Goal: Task Accomplishment & Management: Manage account settings

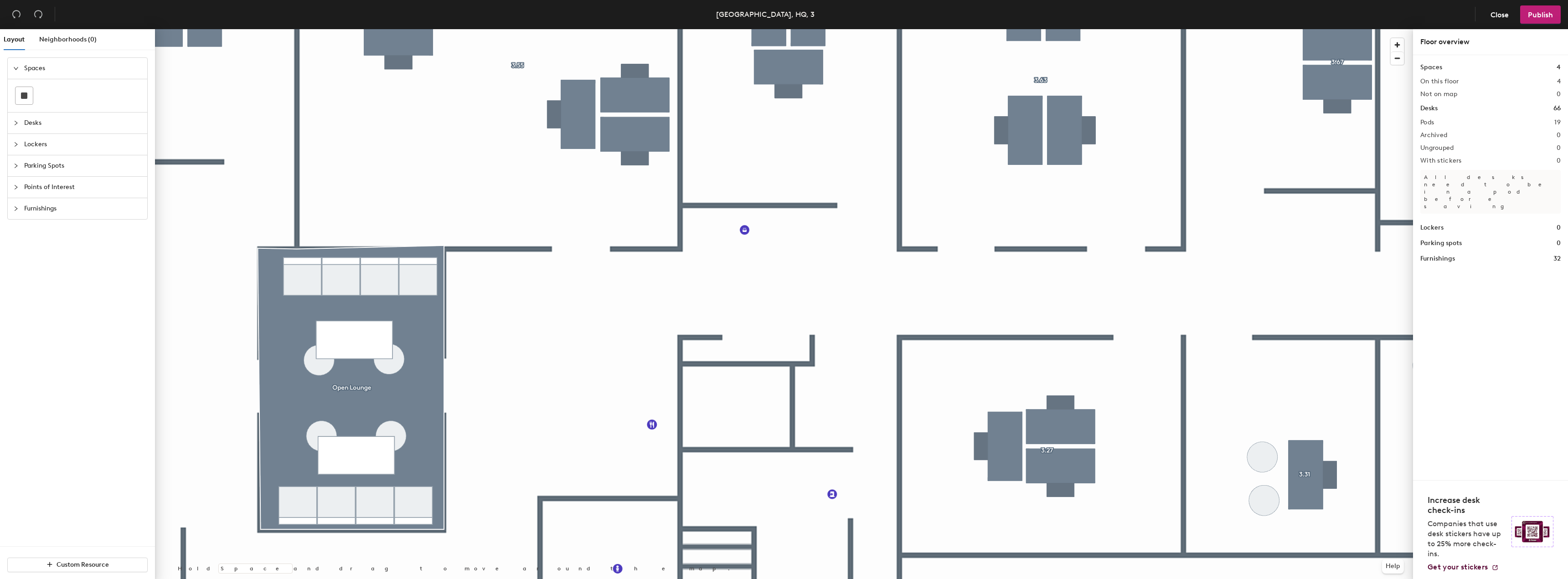
click at [620, 29] on div at bounding box center [784, 29] width 1258 height 0
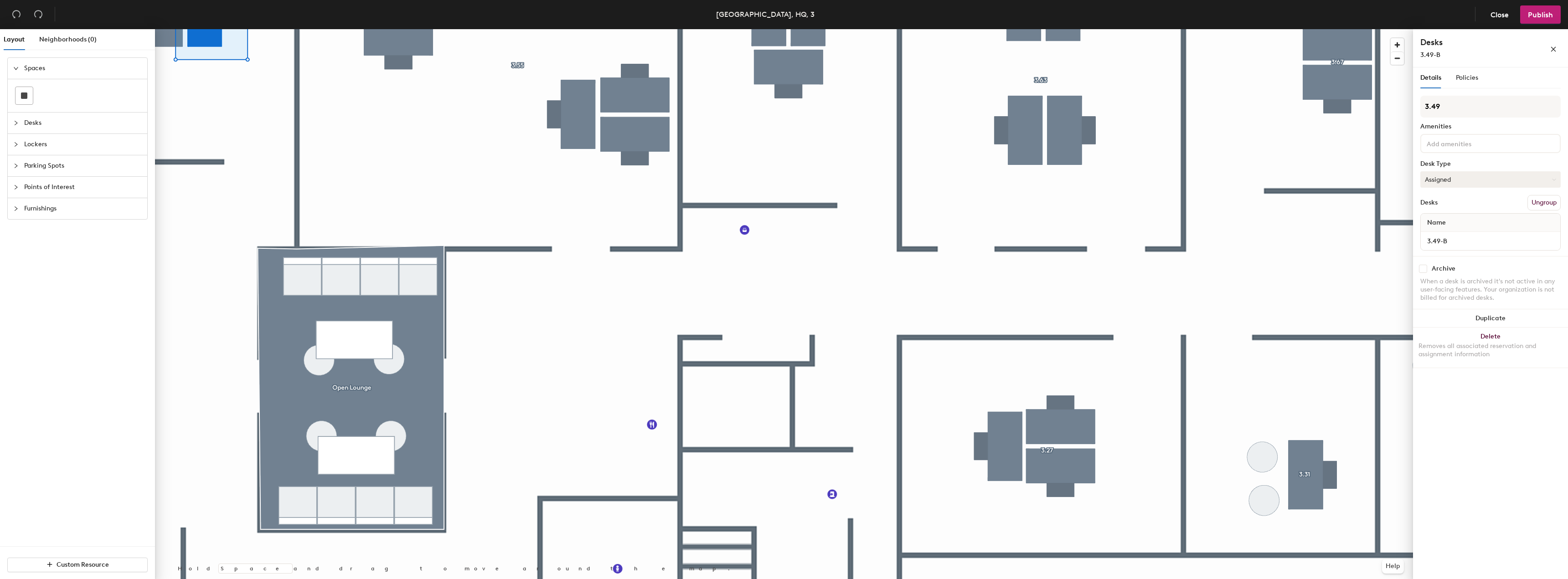
click at [1486, 179] on button "Assigned" at bounding box center [1490, 179] width 141 height 16
click at [1469, 232] on div "Hoteled" at bounding box center [1466, 235] width 91 height 13
click at [1550, 10] on span "Publish" at bounding box center [1540, 15] width 25 height 9
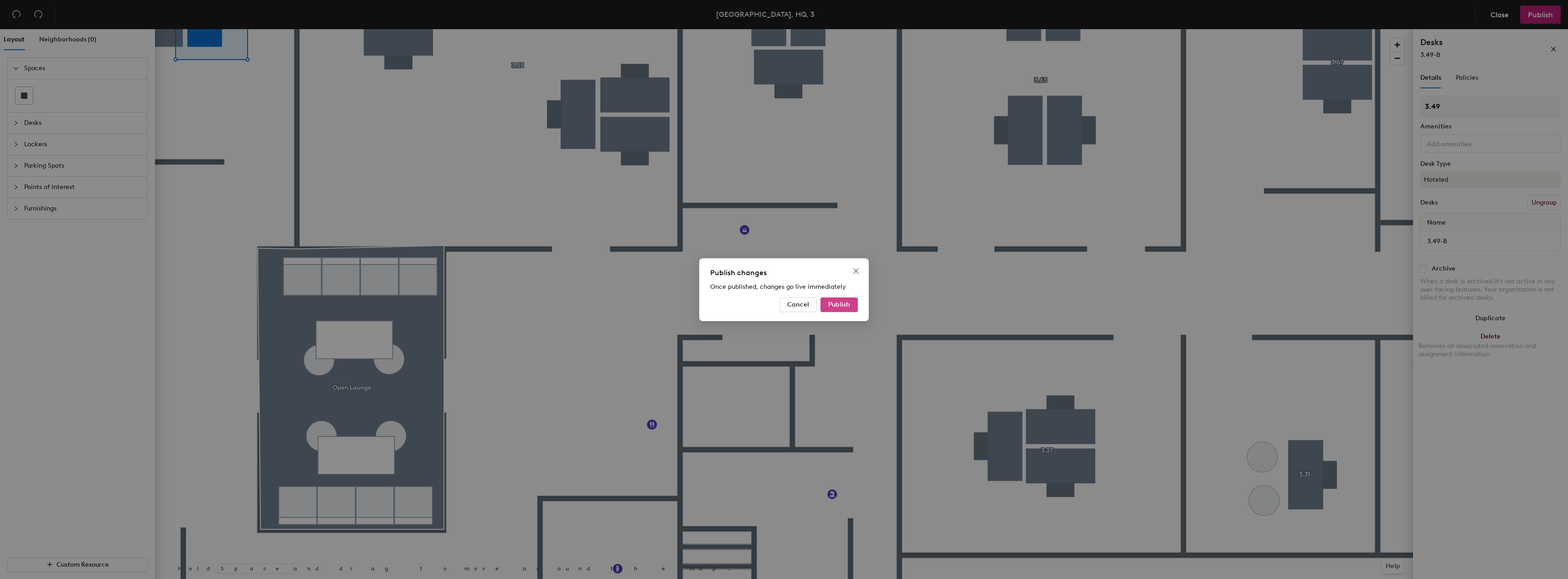
click at [837, 305] on span "Publish" at bounding box center [839, 304] width 22 height 8
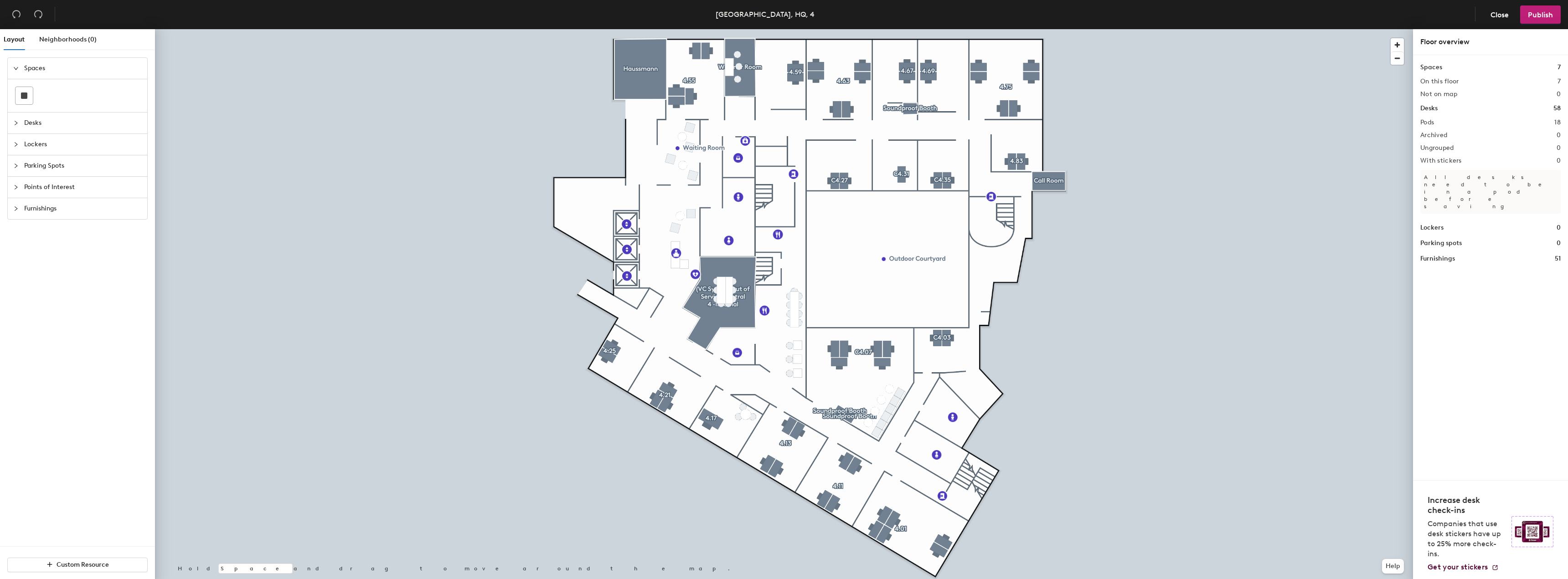
click at [921, 29] on div at bounding box center [784, 29] width 1258 height 0
click at [790, 29] on div at bounding box center [784, 29] width 1258 height 0
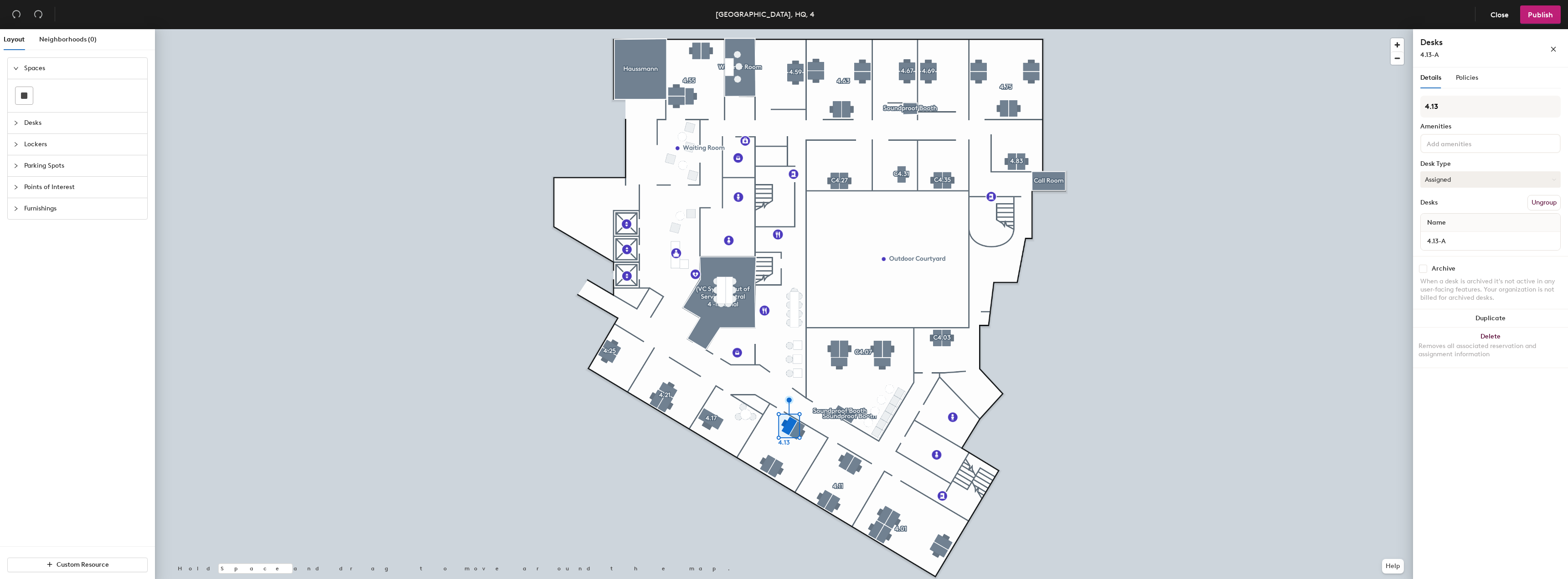
click at [1495, 178] on button "Assigned" at bounding box center [1490, 179] width 141 height 16
click at [1489, 232] on div "Hoteled" at bounding box center [1466, 235] width 91 height 13
click at [1547, 16] on span "Publish" at bounding box center [1540, 15] width 25 height 9
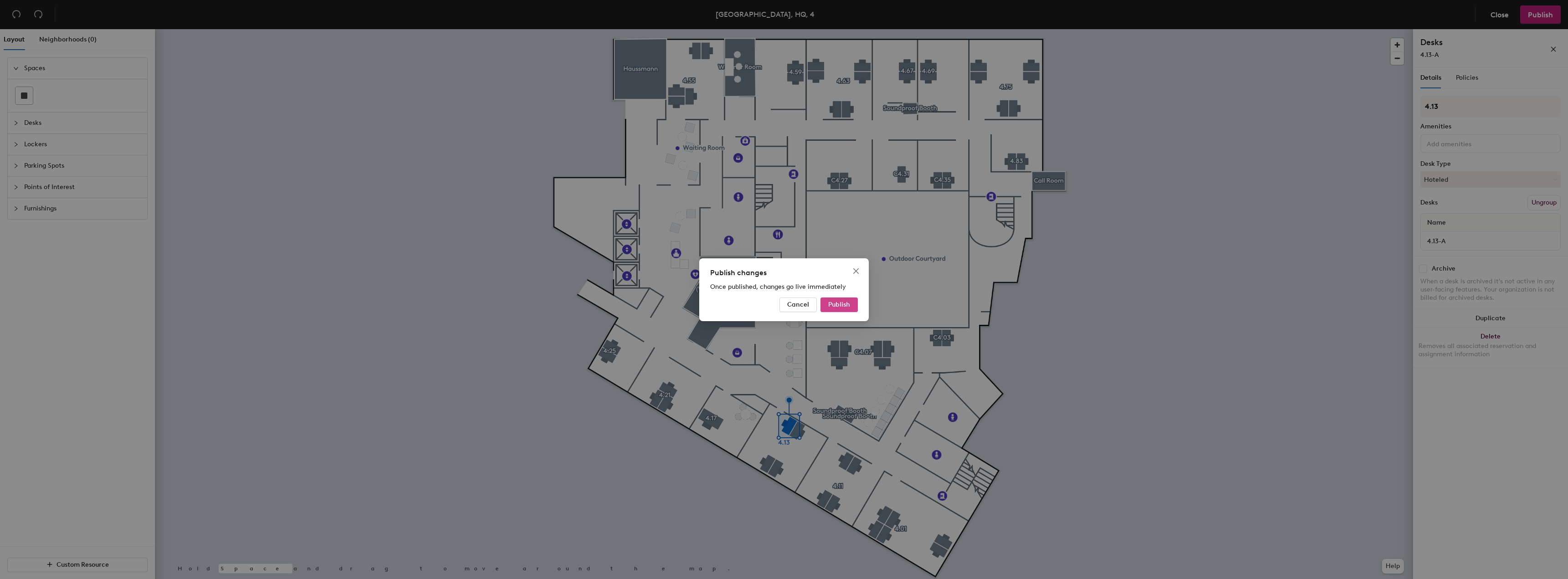
click at [833, 299] on button "Publish" at bounding box center [839, 305] width 37 height 15
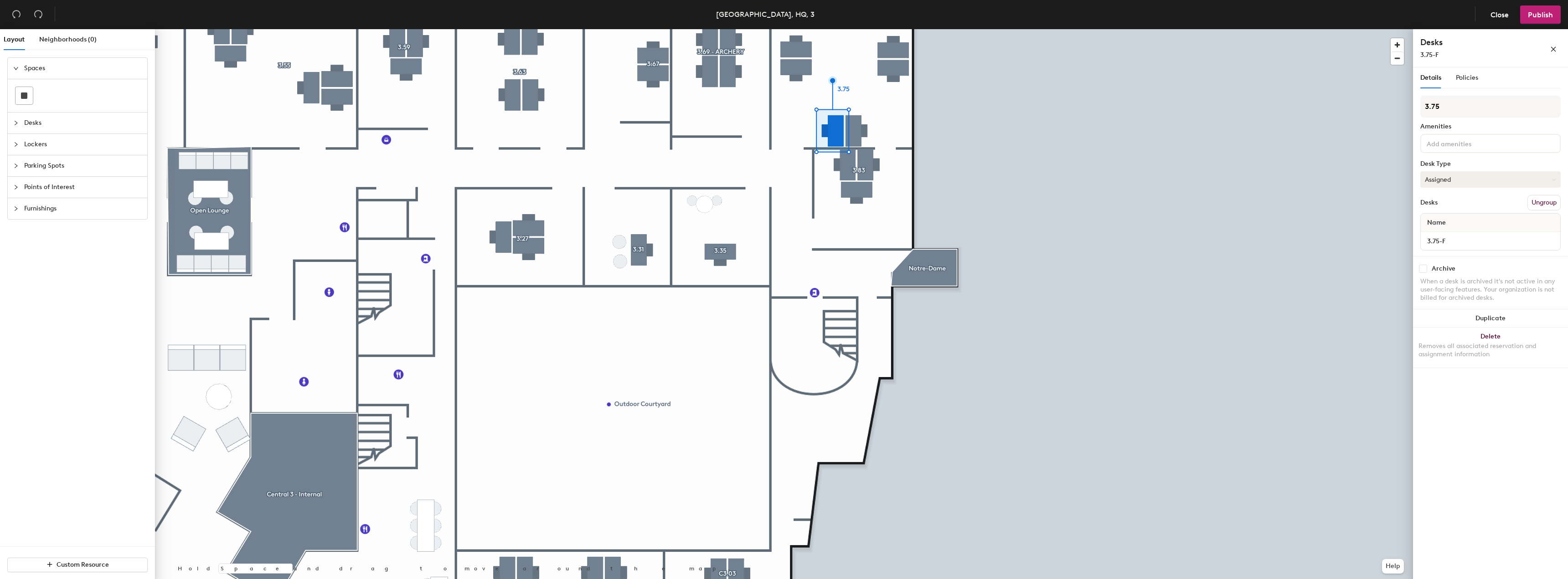
click at [1487, 178] on button "Assigned" at bounding box center [1490, 179] width 141 height 16
click at [1447, 234] on div "Hoteled" at bounding box center [1466, 235] width 91 height 13
click at [1535, 19] on span "Publish" at bounding box center [1540, 15] width 25 height 9
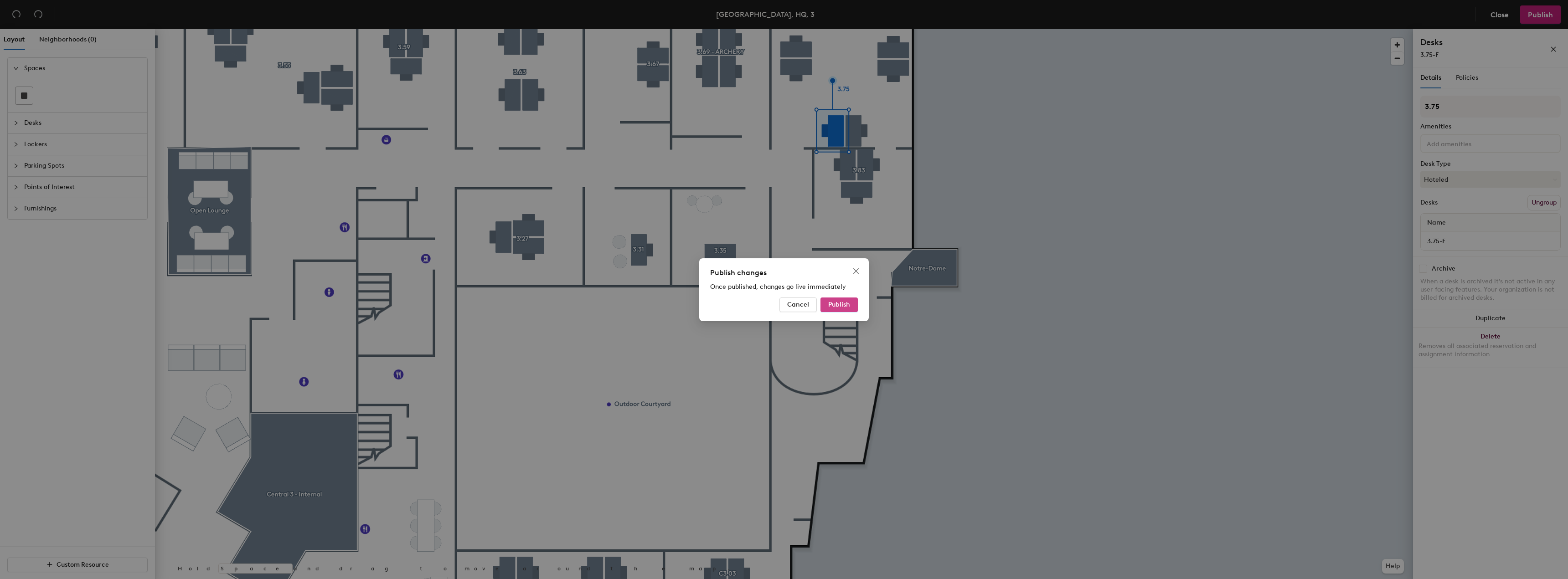
click at [847, 305] on span "Publish" at bounding box center [839, 304] width 22 height 8
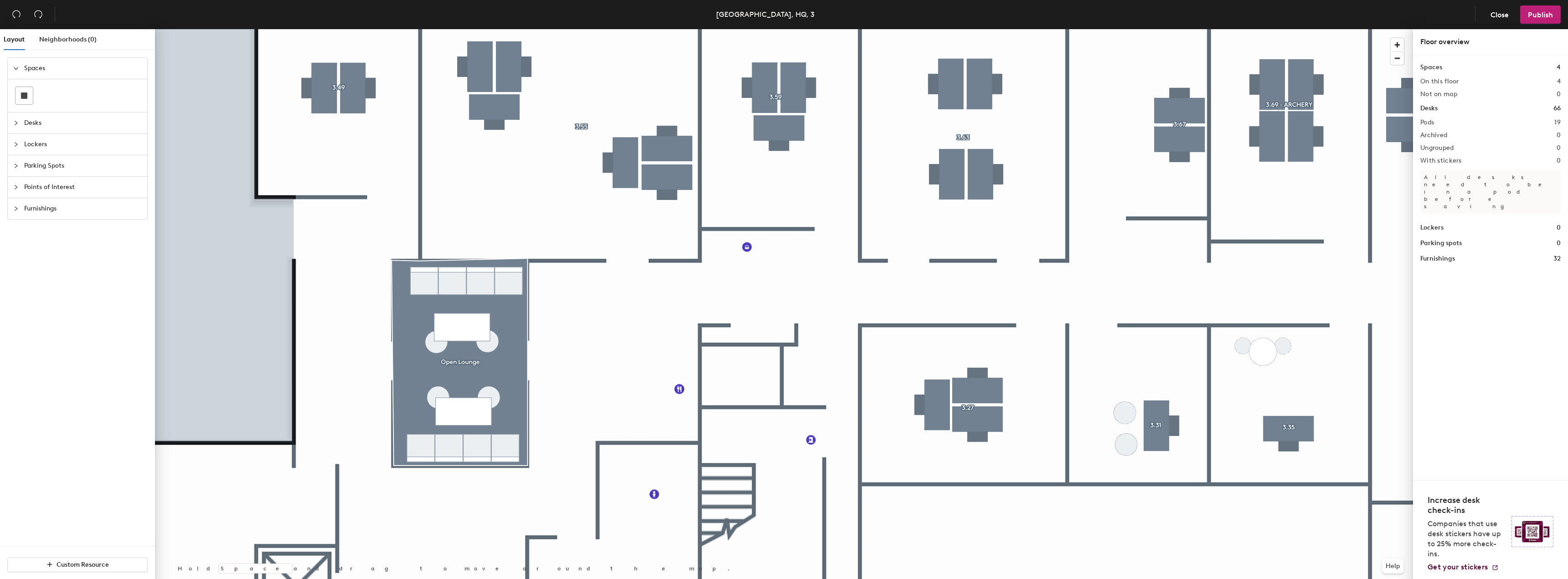
click at [498, 29] on div at bounding box center [784, 29] width 1258 height 0
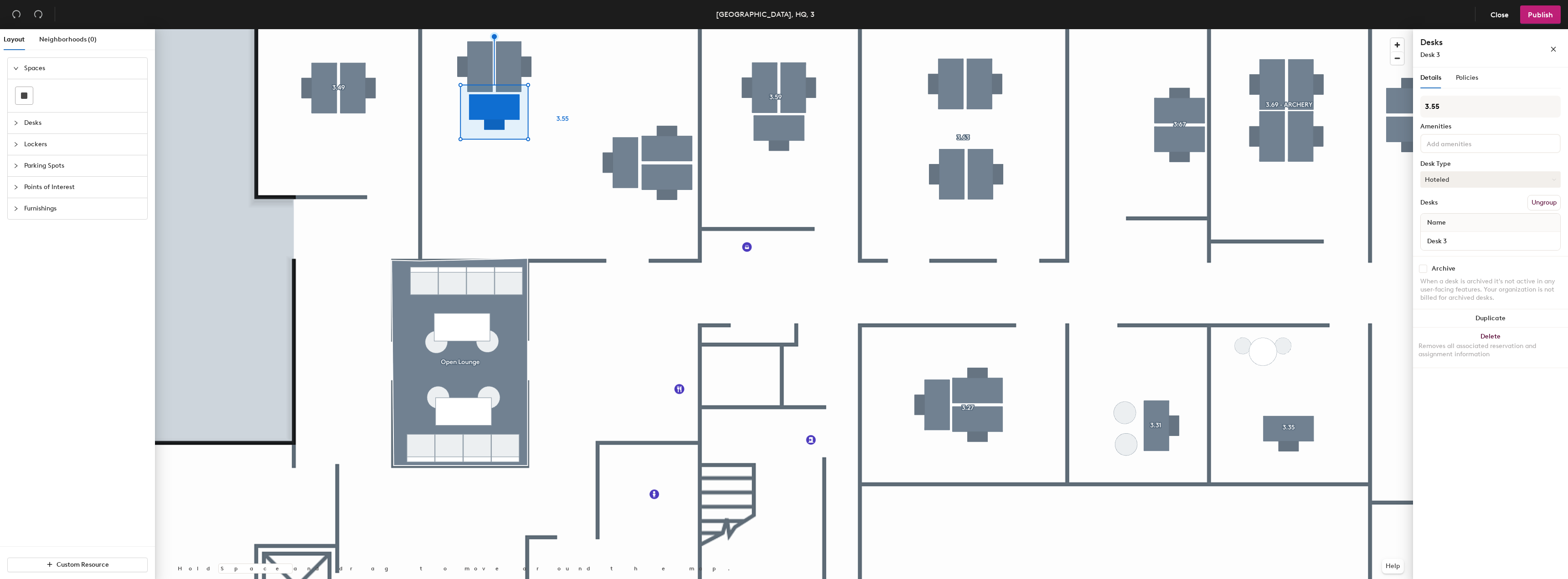
click at [1471, 181] on button "Hoteled" at bounding box center [1490, 179] width 141 height 16
click at [1471, 206] on div "Assigned" at bounding box center [1466, 207] width 91 height 13
click at [1549, 19] on button "Publish" at bounding box center [1540, 15] width 41 height 18
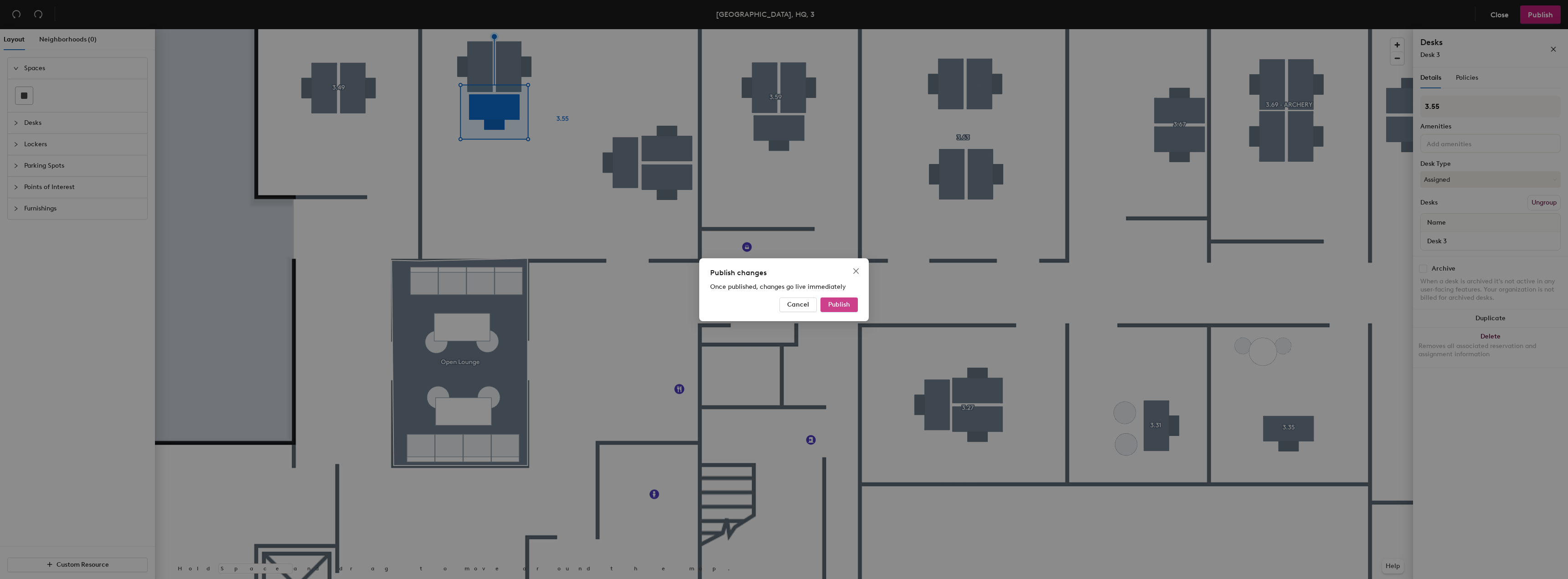
click at [845, 307] on span "Publish" at bounding box center [839, 304] width 22 height 8
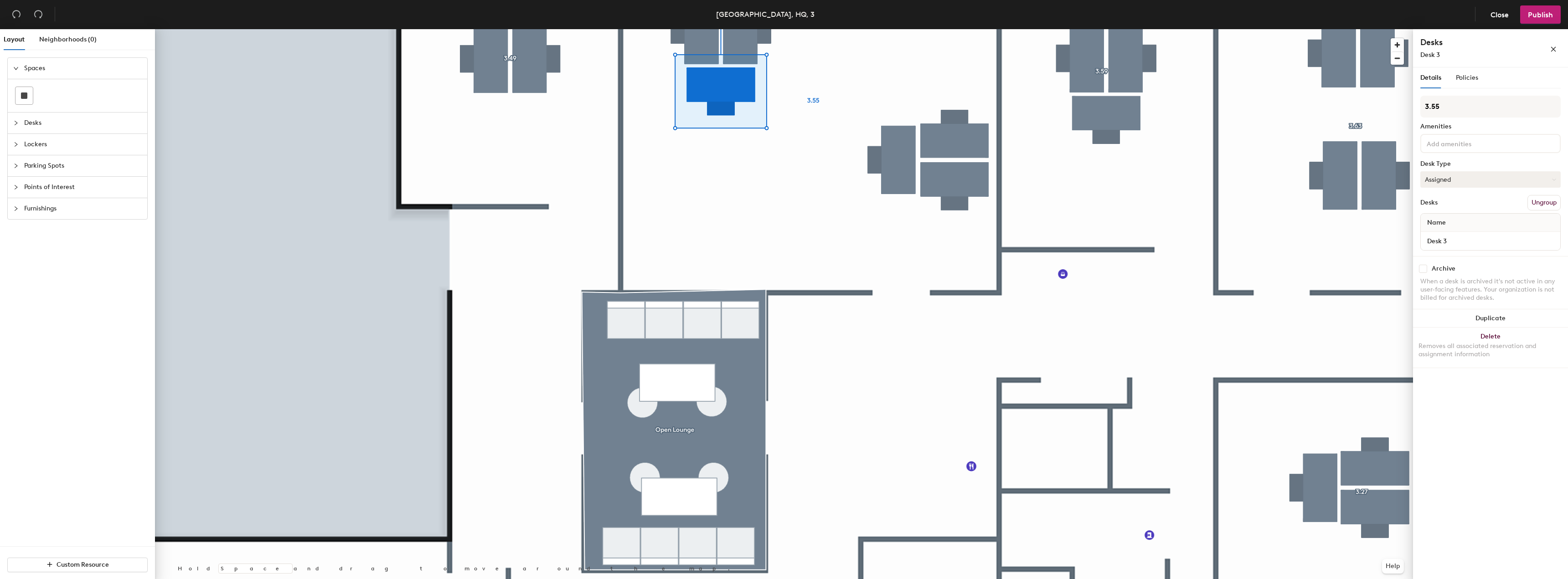
click at [1497, 183] on button "Assigned" at bounding box center [1490, 179] width 141 height 16
click at [1457, 233] on div "Hoteled" at bounding box center [1466, 235] width 91 height 13
click at [1547, 15] on span "Publish" at bounding box center [1540, 15] width 25 height 9
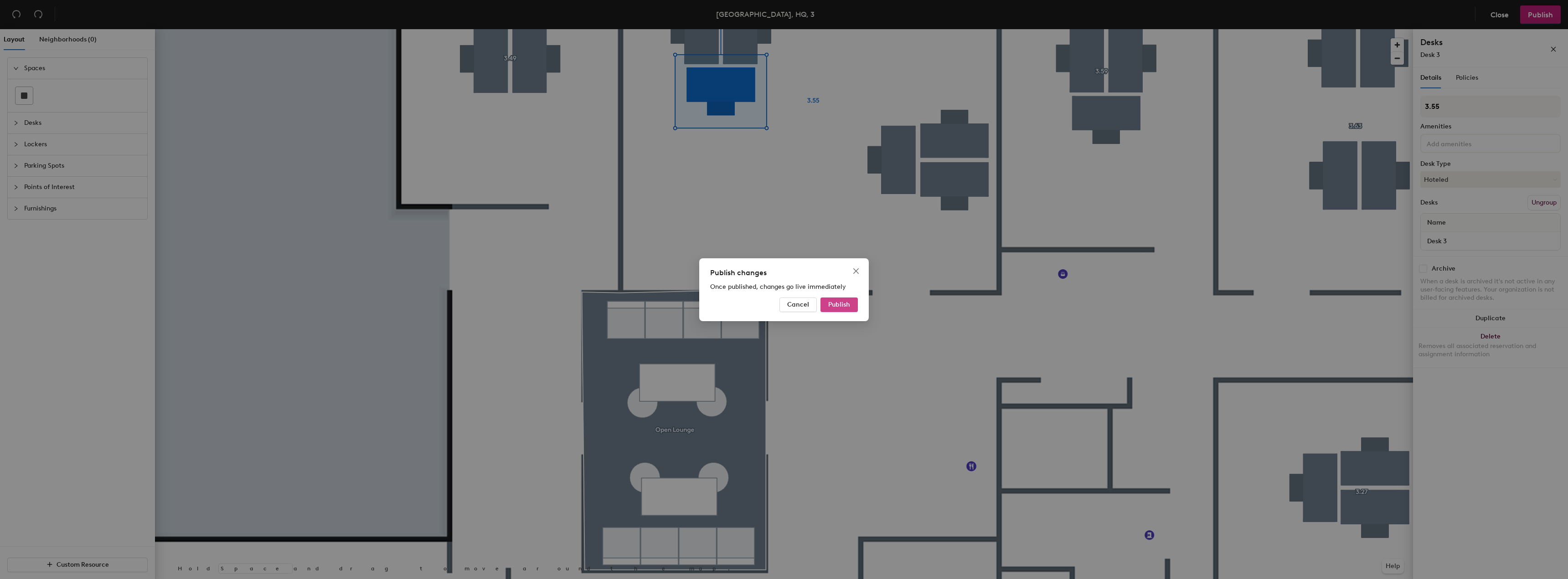
click at [841, 302] on span "Publish" at bounding box center [839, 304] width 22 height 8
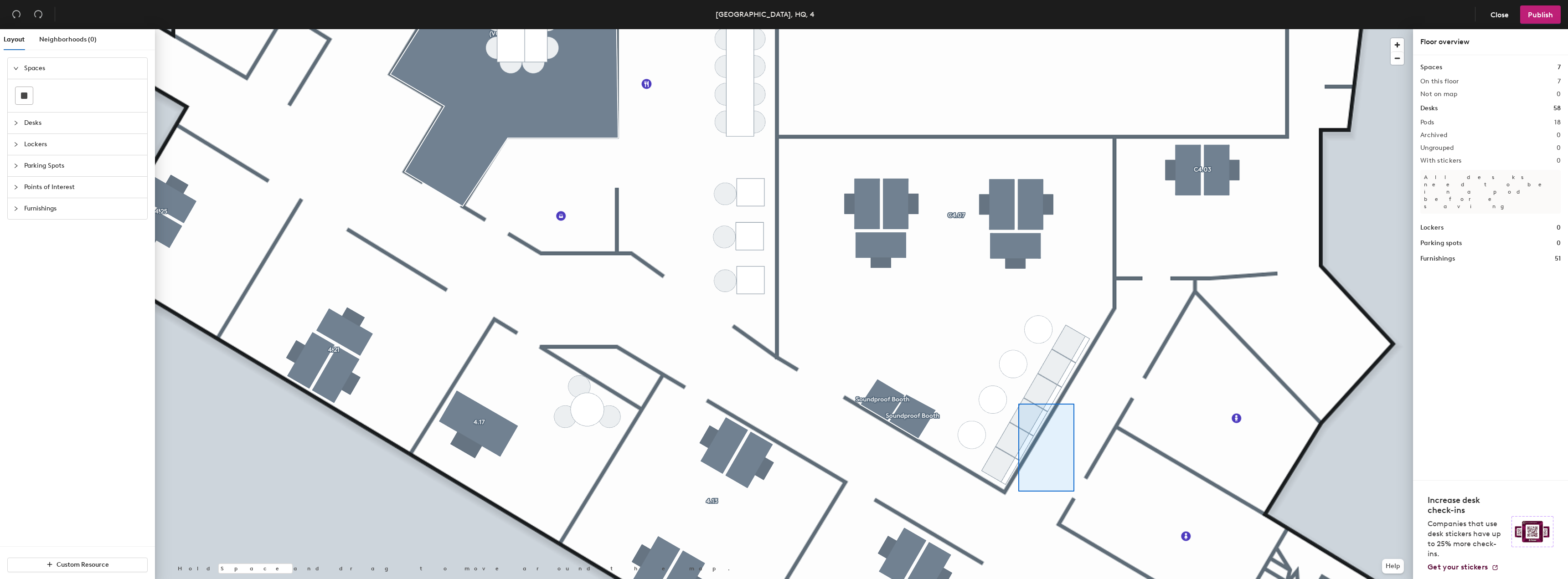
click at [937, 29] on div at bounding box center [784, 29] width 1258 height 0
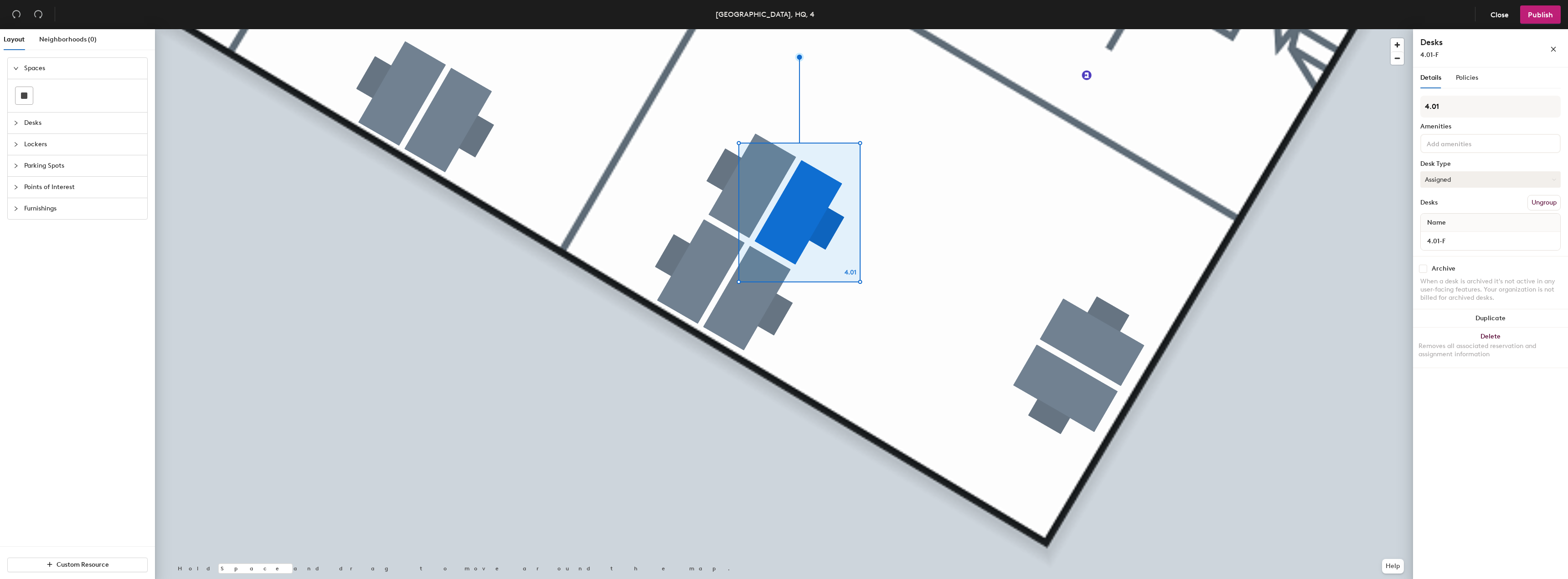
click at [1475, 178] on button "Assigned" at bounding box center [1490, 179] width 141 height 16
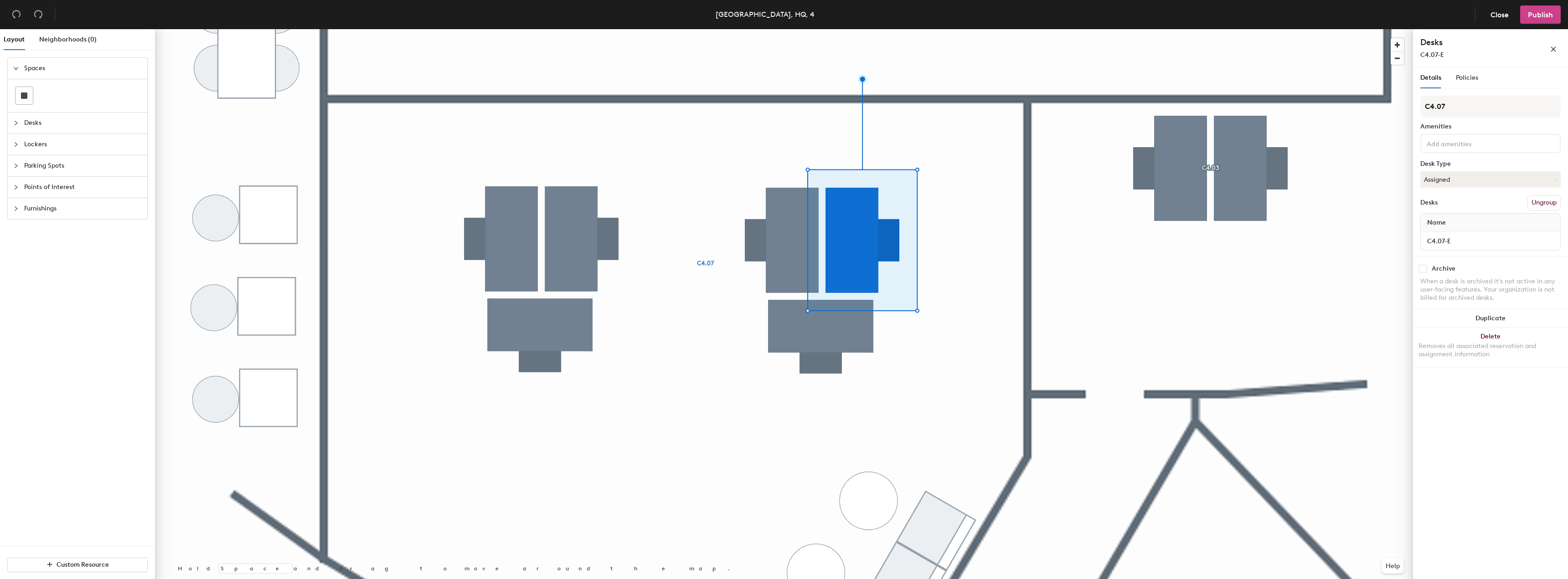
click at [1552, 14] on span "Publish" at bounding box center [1540, 15] width 25 height 9
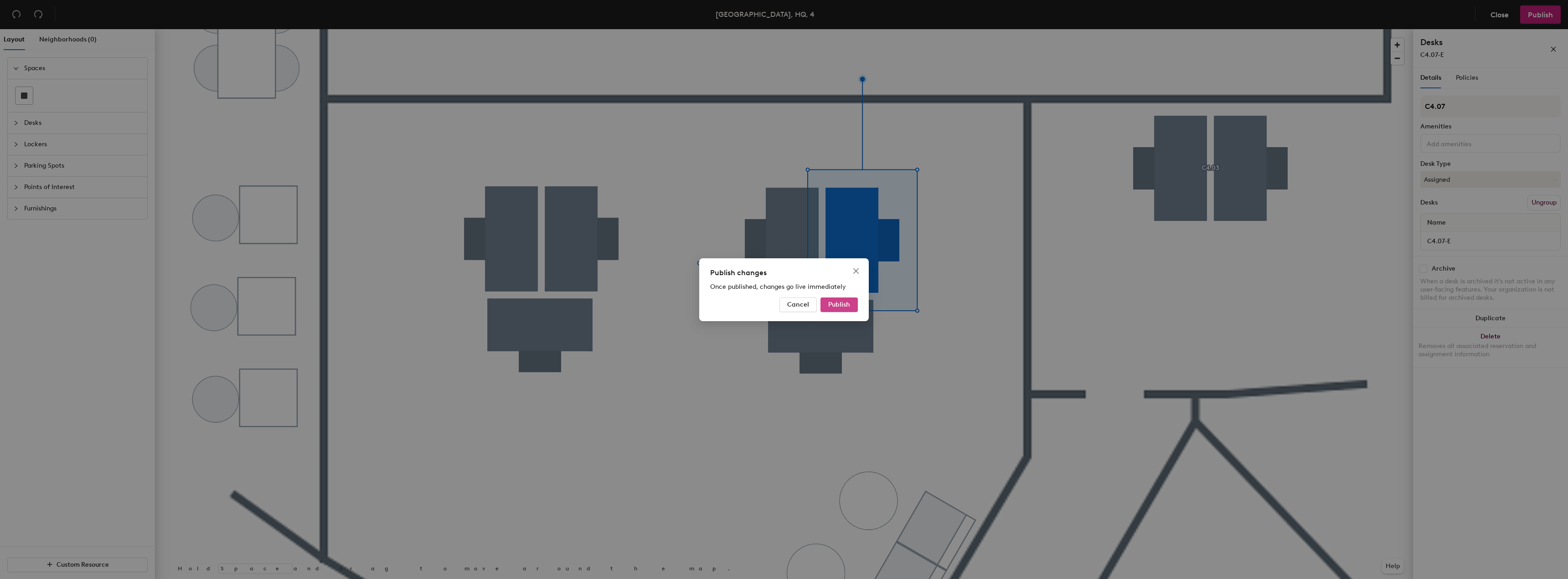
click at [847, 305] on span "Publish" at bounding box center [839, 304] width 22 height 8
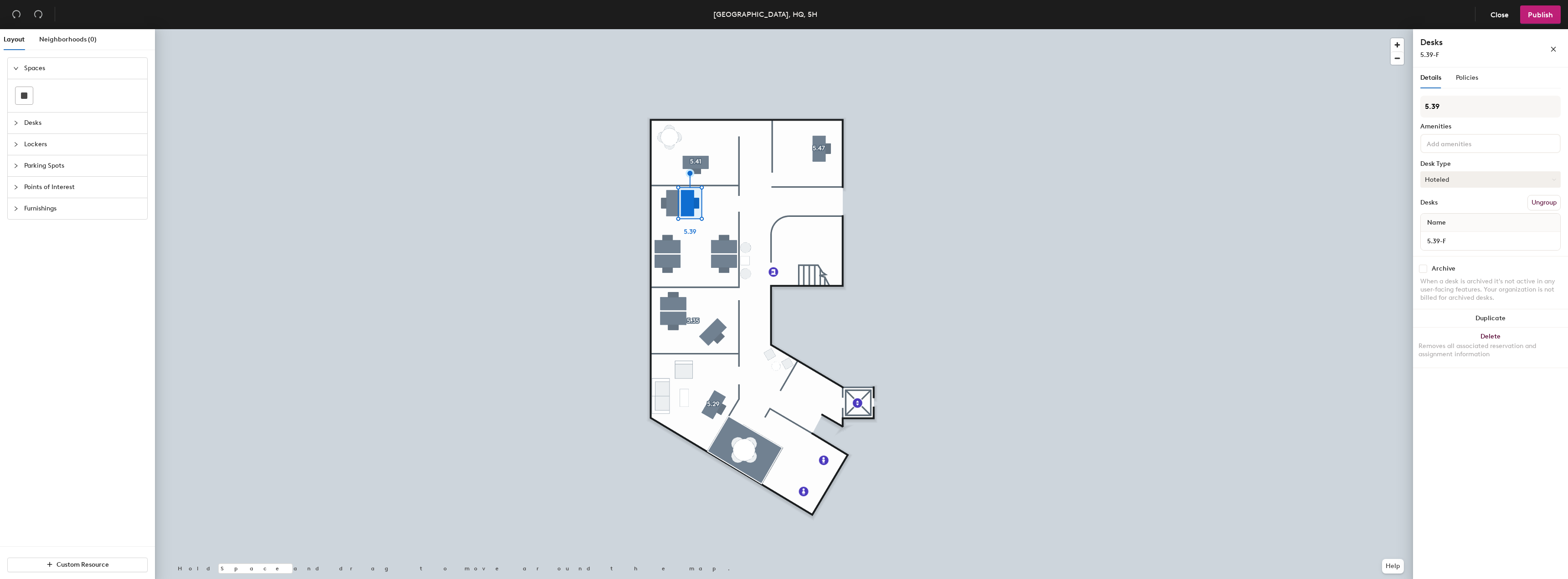
click at [1463, 182] on button "Hoteled" at bounding box center [1490, 179] width 141 height 16
click at [1463, 209] on div "Assigned" at bounding box center [1466, 207] width 91 height 13
